Goal: Transaction & Acquisition: Purchase product/service

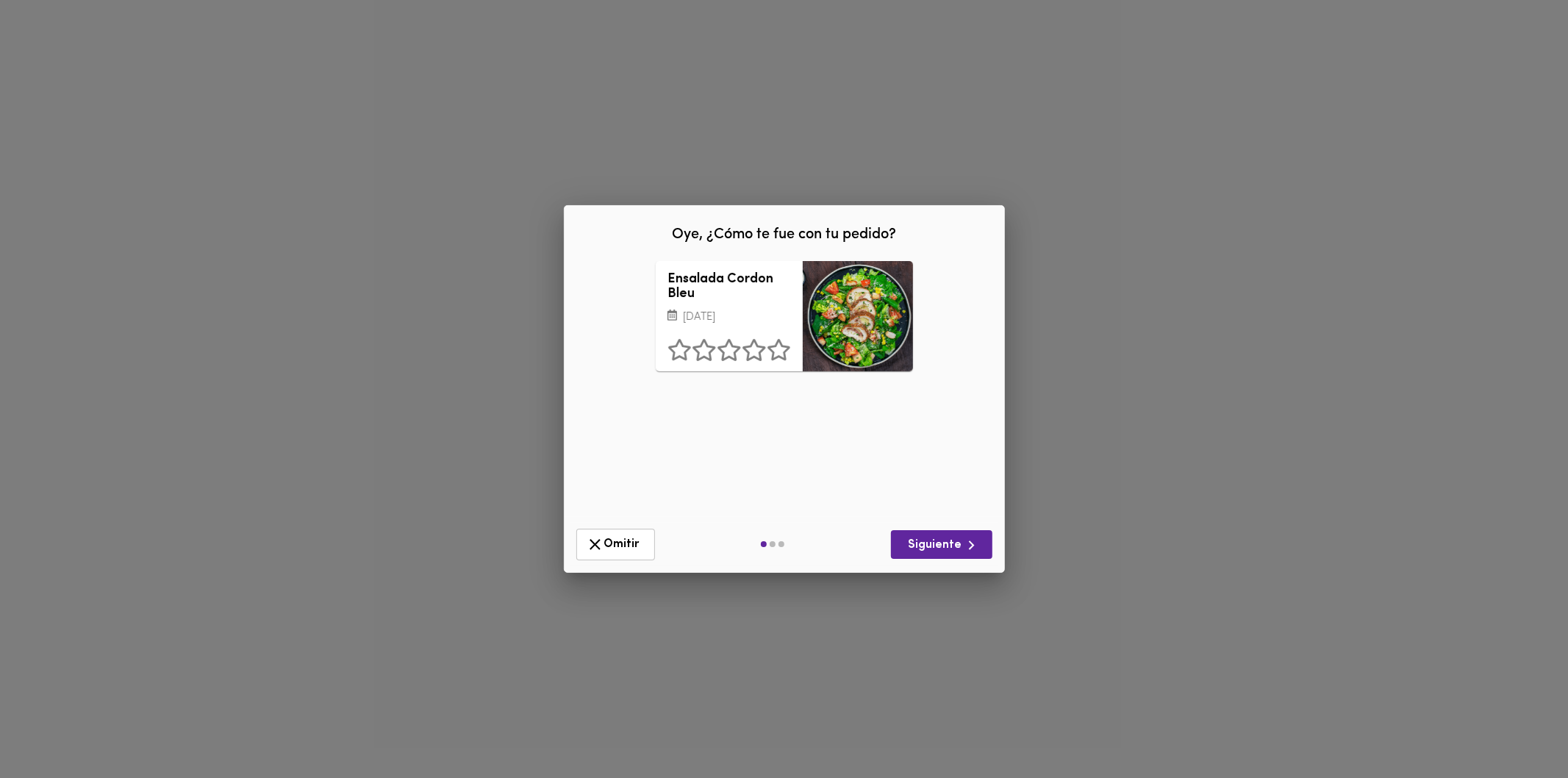
click at [657, 540] on div "Omitir Siguiente" at bounding box center [784, 544] width 428 height 43
click at [625, 546] on span "Omitir" at bounding box center [615, 544] width 59 height 18
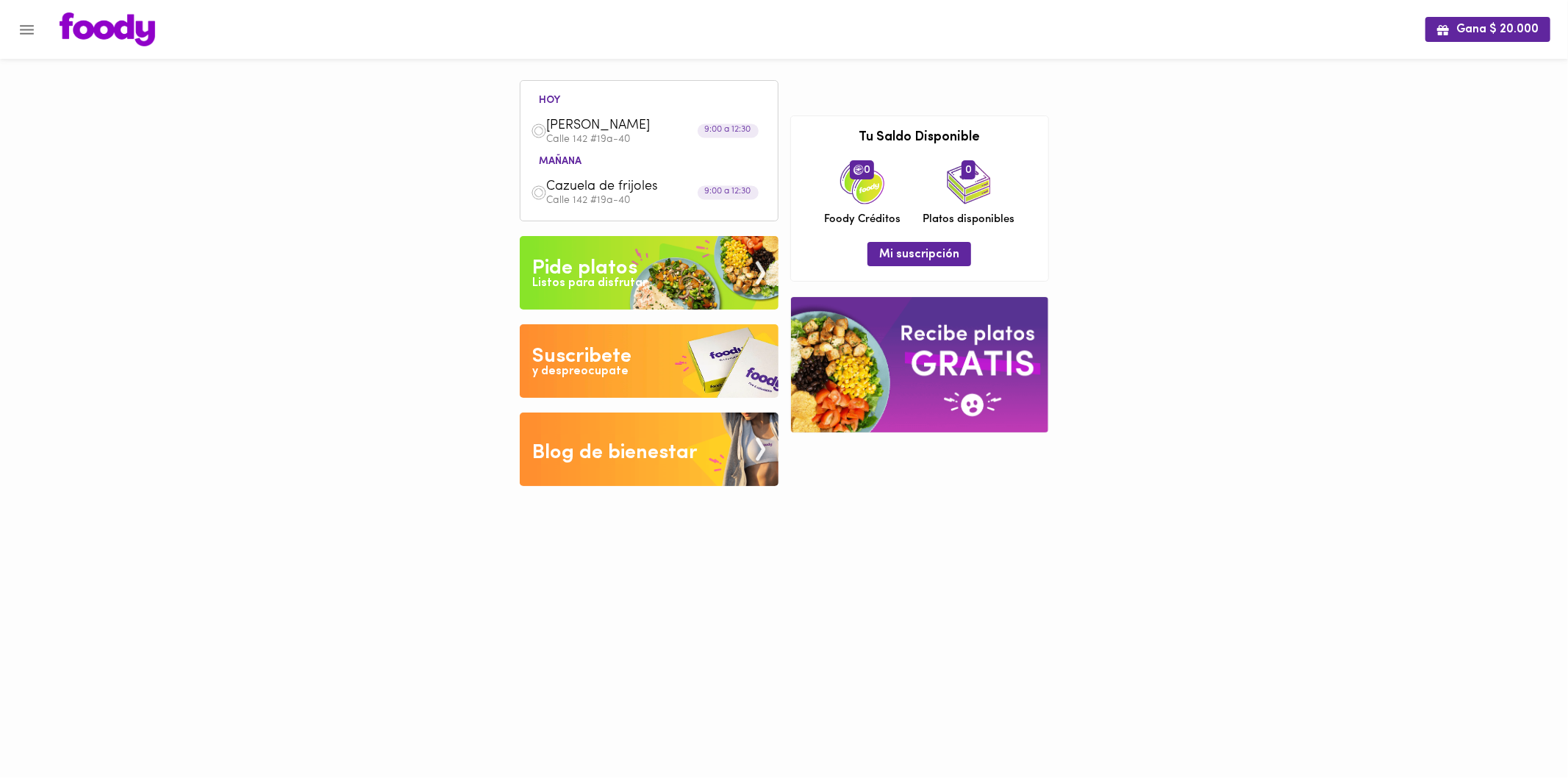
click at [601, 269] on div "Pide platos" at bounding box center [585, 268] width 105 height 29
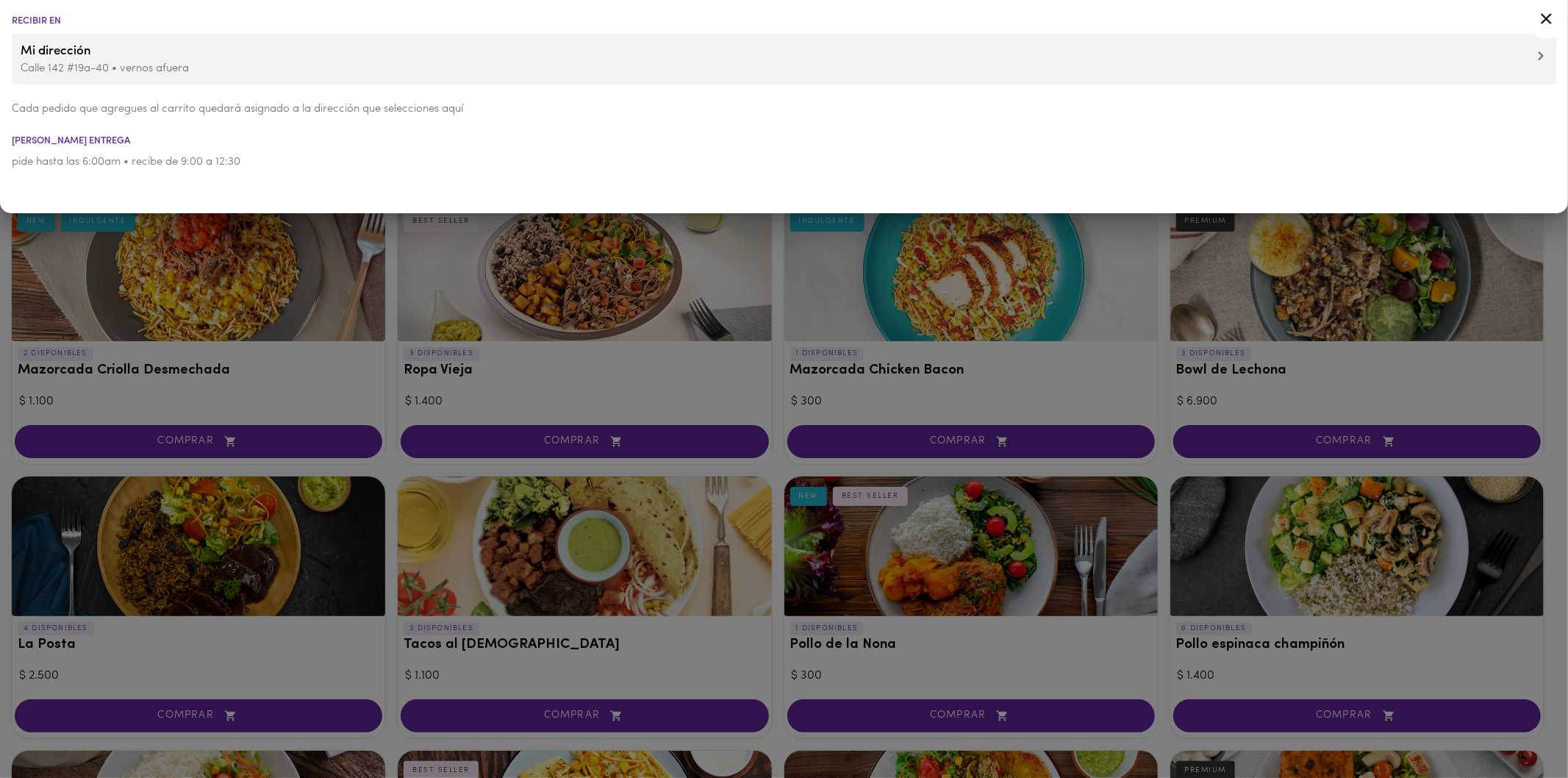
click at [971, 401] on div at bounding box center [784, 389] width 1568 height 778
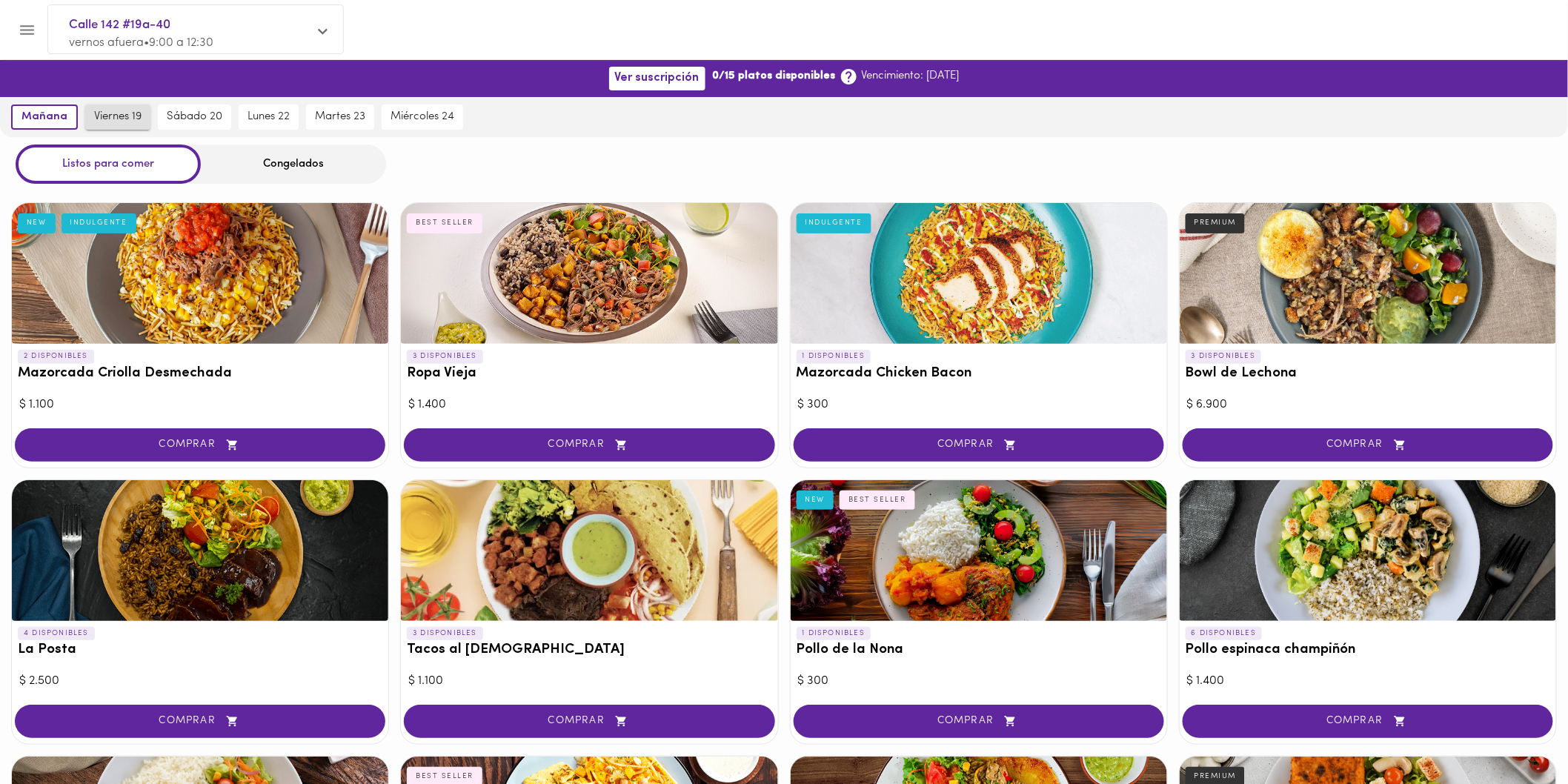
click at [119, 115] on span "viernes 19" at bounding box center [118, 117] width 47 height 13
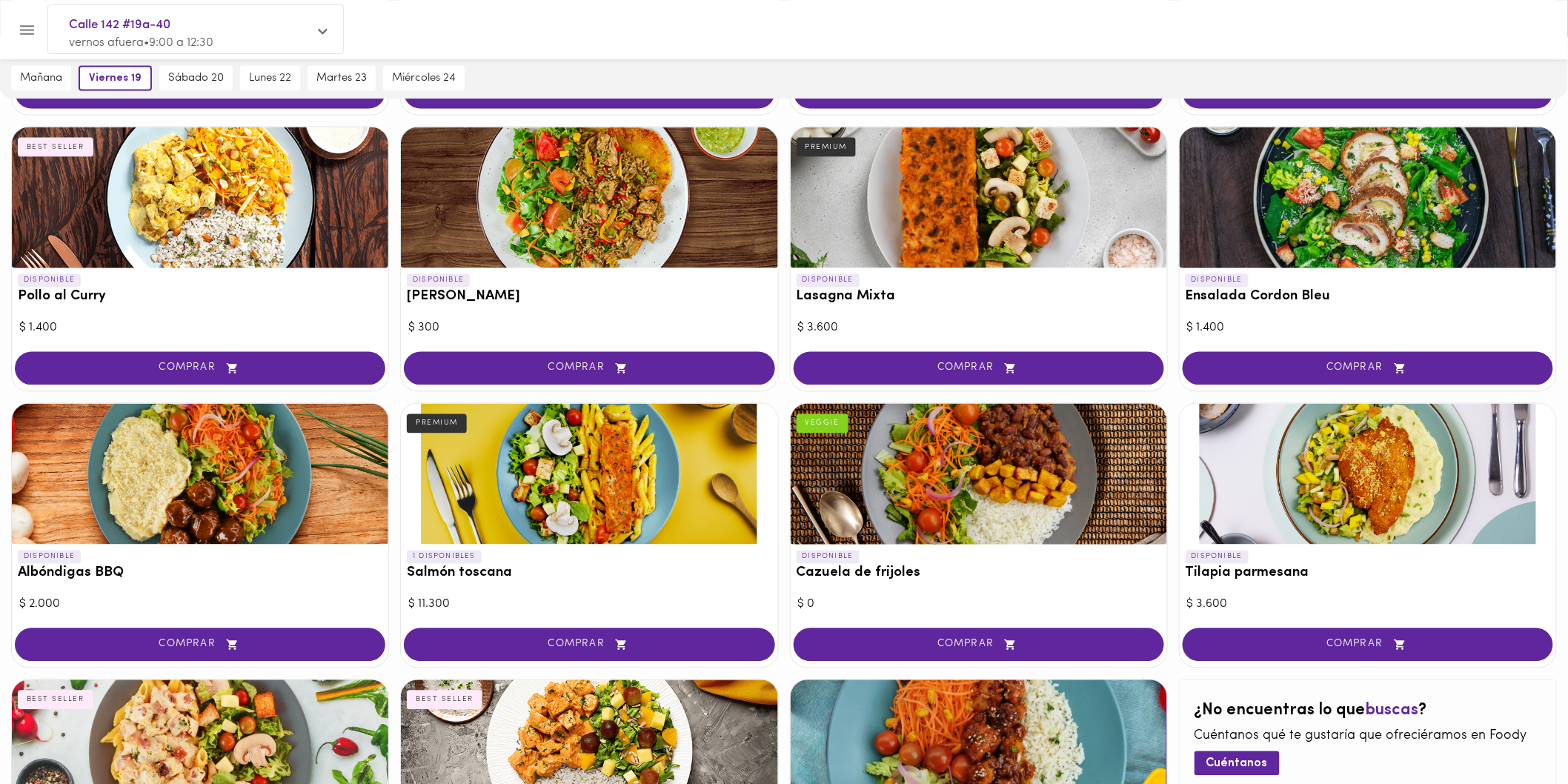
scroll to position [1150, 0]
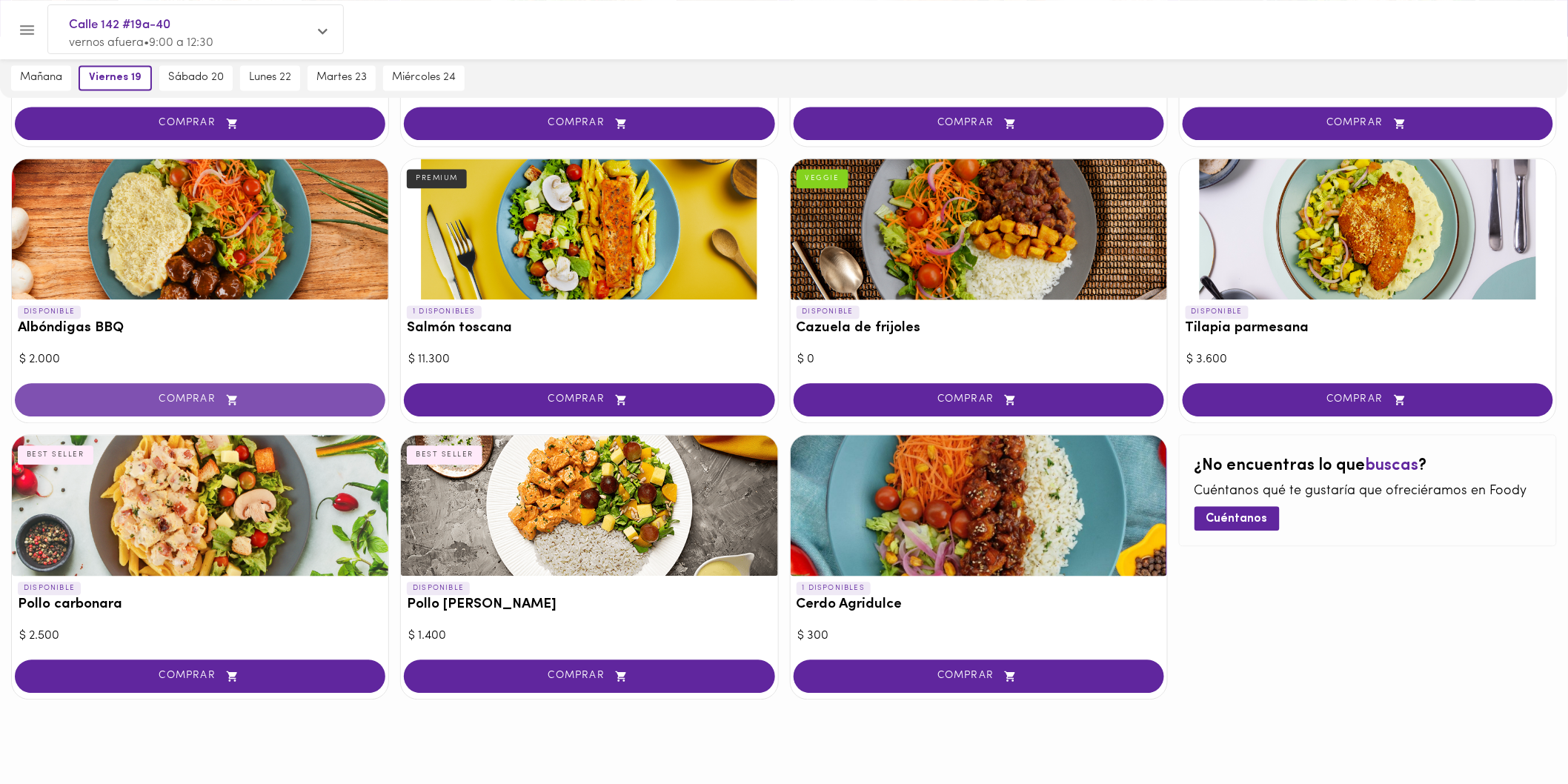
click at [195, 416] on button "COMPRAR" at bounding box center [200, 400] width 370 height 34
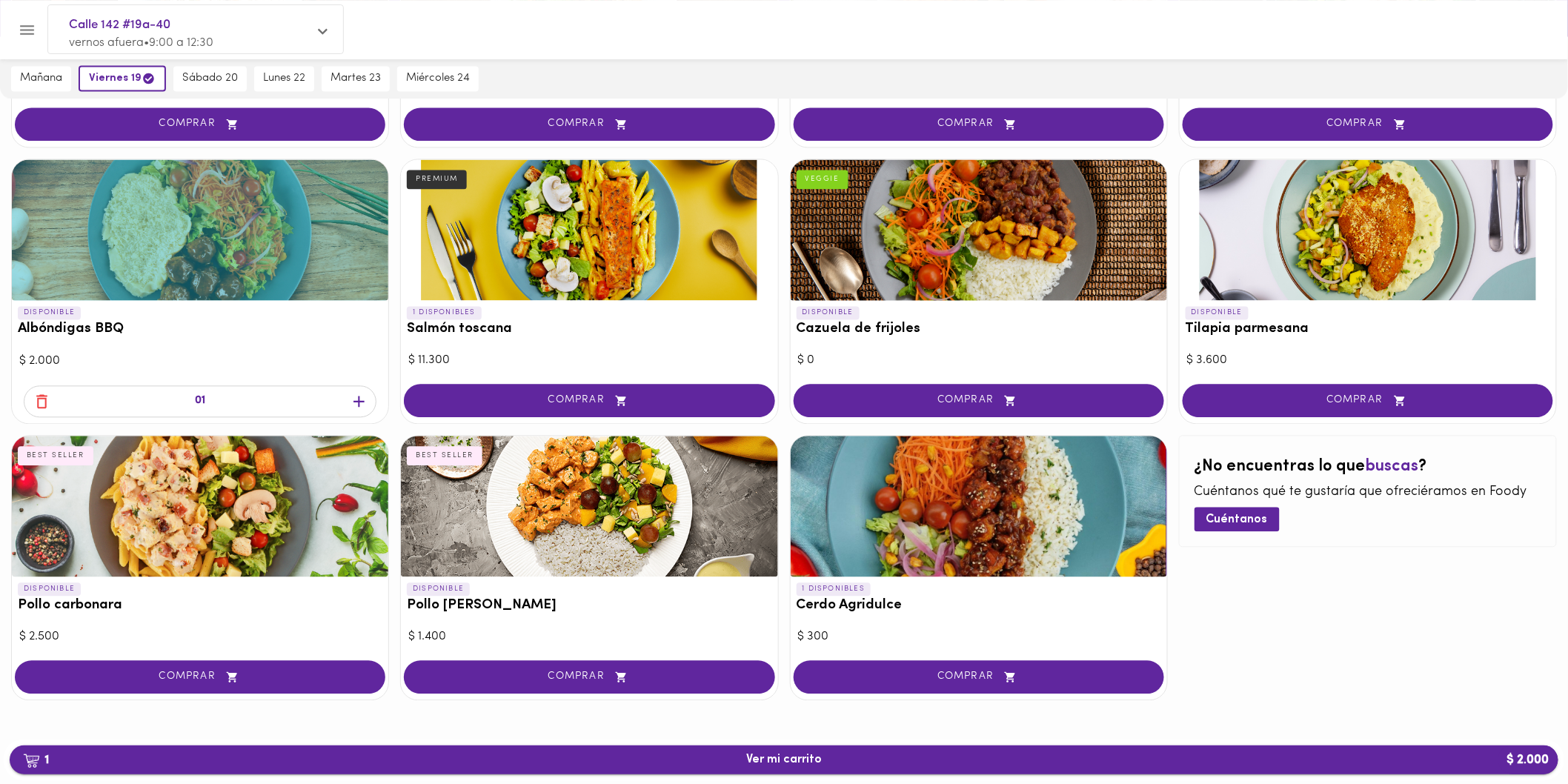
click at [267, 753] on span "1 Ver mi carrito $ 2.000" at bounding box center [784, 760] width 1525 height 14
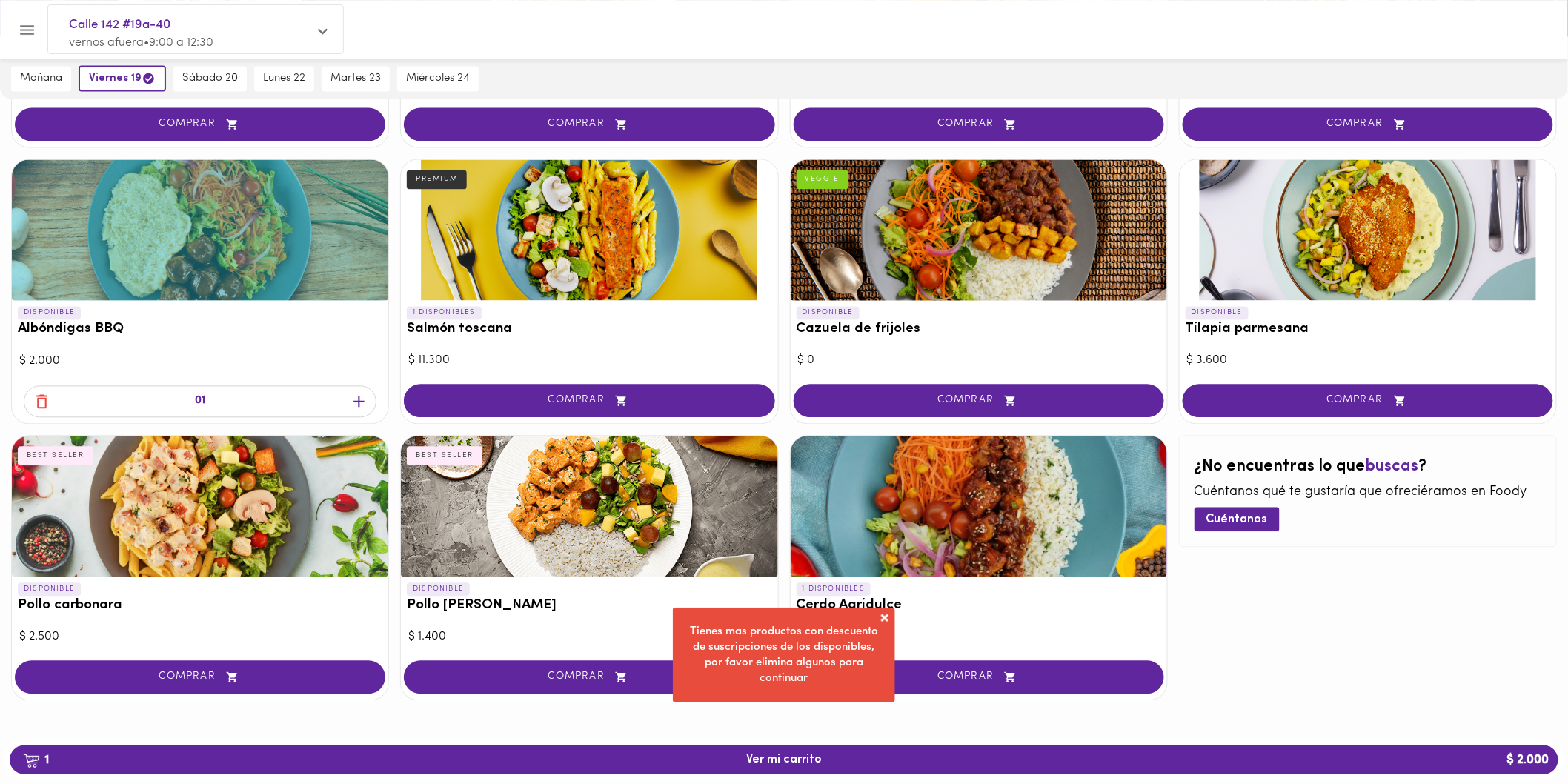
click at [40, 396] on icon "button" at bounding box center [41, 402] width 11 height 14
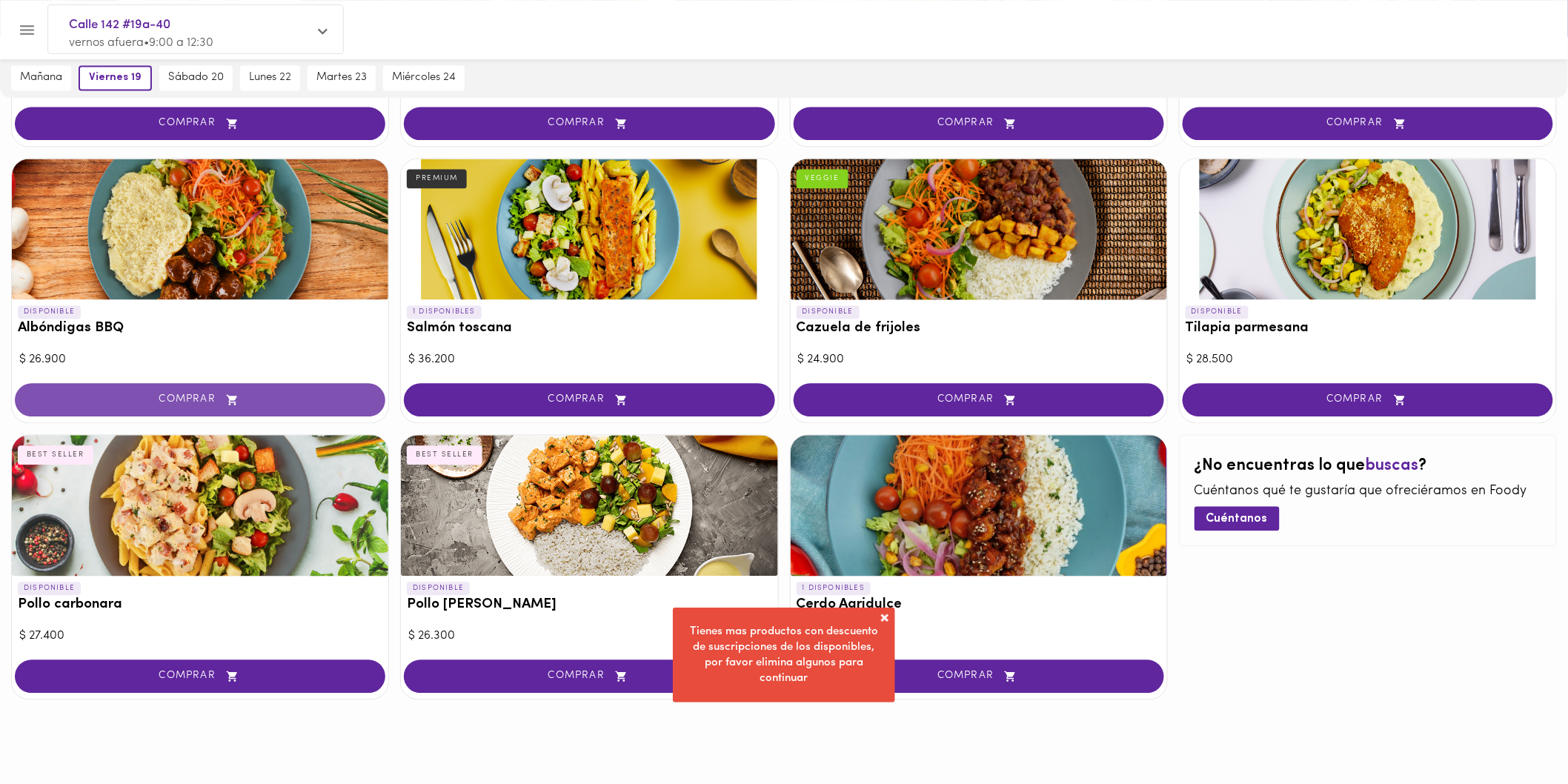
click at [114, 395] on span "COMPRAR" at bounding box center [200, 400] width 333 height 13
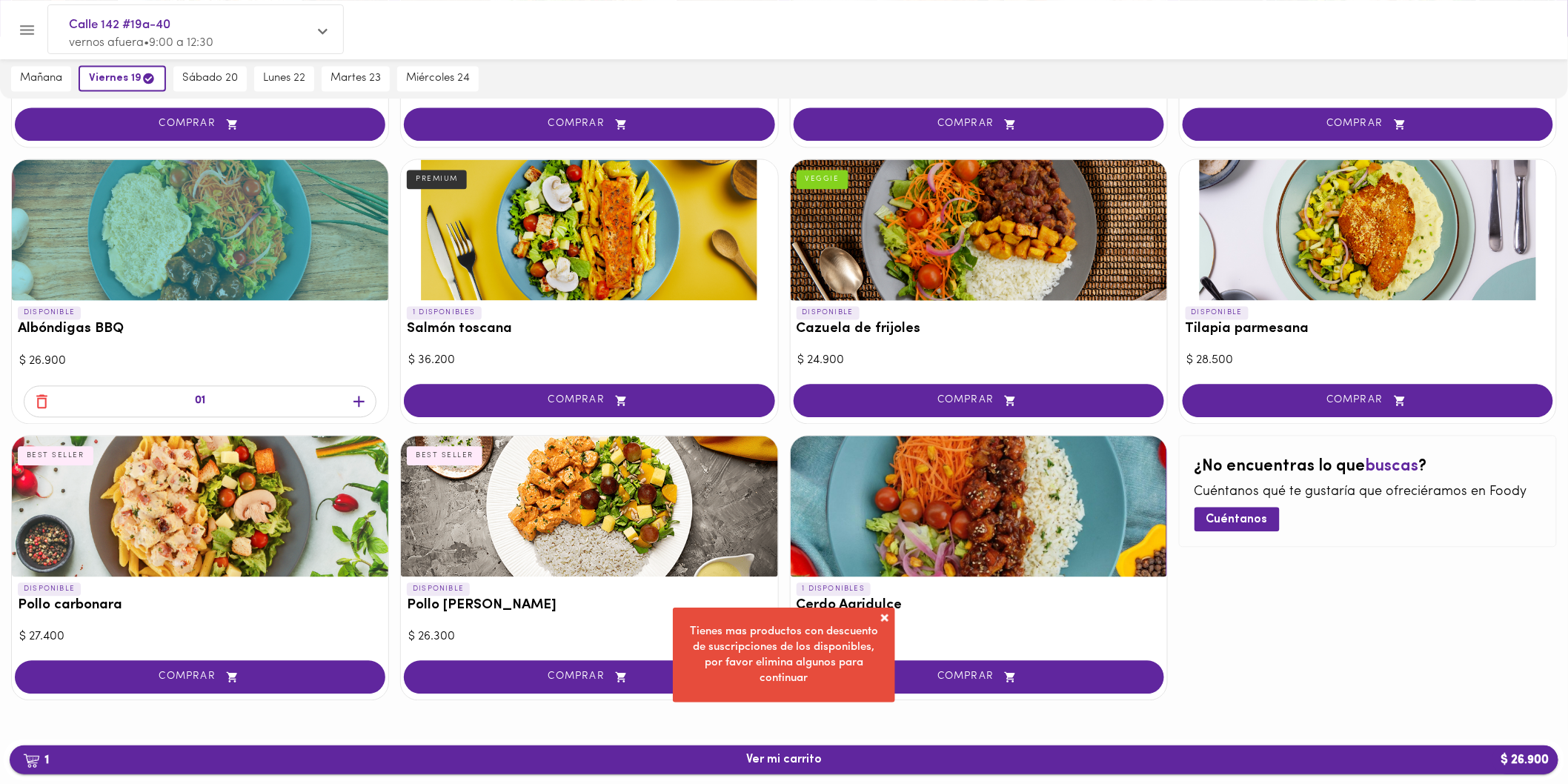
click at [804, 767] on span "1 Ver mi carrito $ 26.900" at bounding box center [784, 760] width 76 height 14
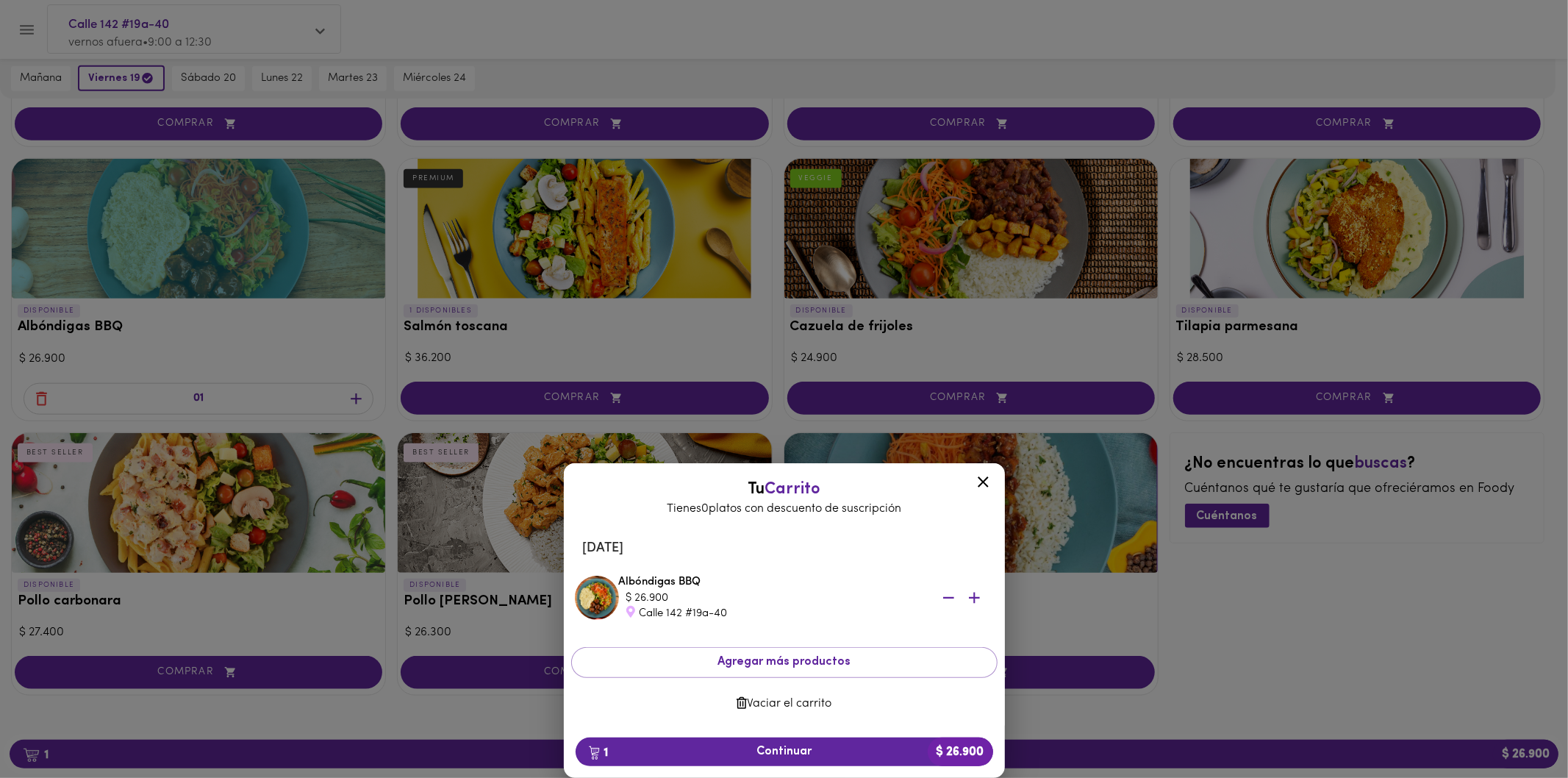
click at [980, 479] on icon at bounding box center [983, 482] width 11 height 11
